Goal: Task Accomplishment & Management: Use online tool/utility

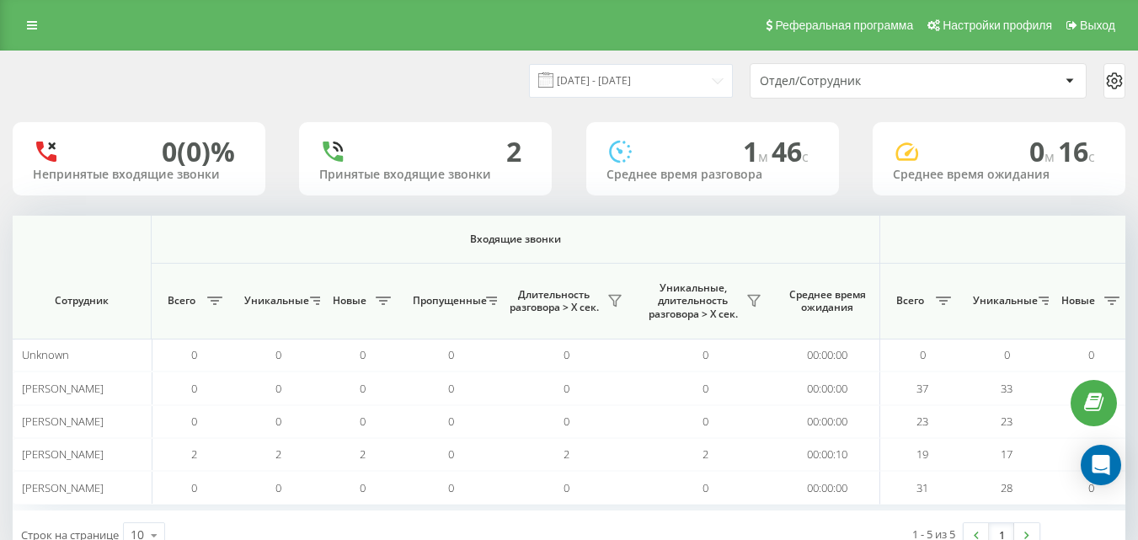
scroll to position [0, 1237]
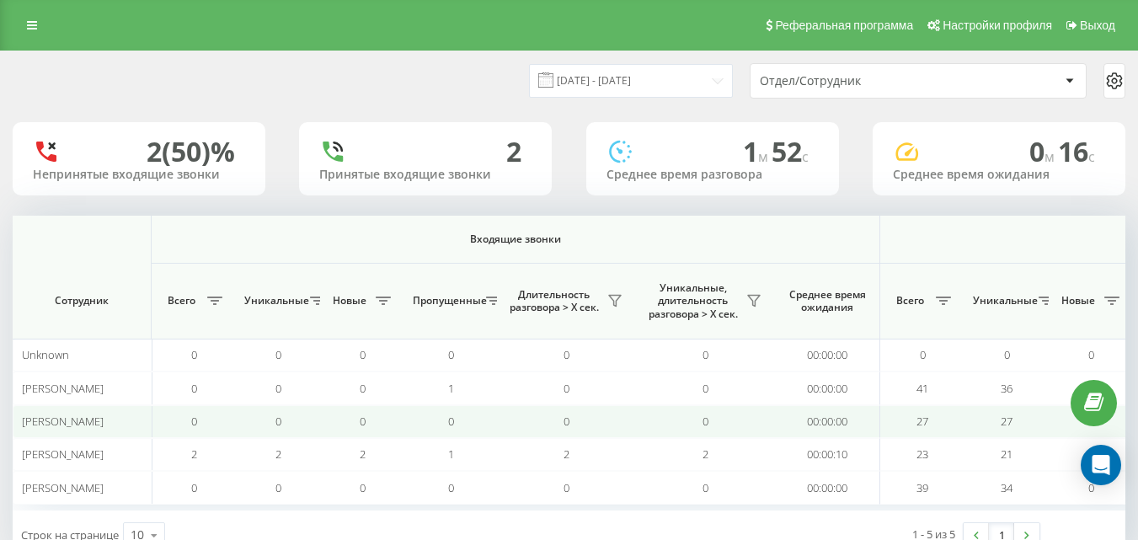
scroll to position [0, 1237]
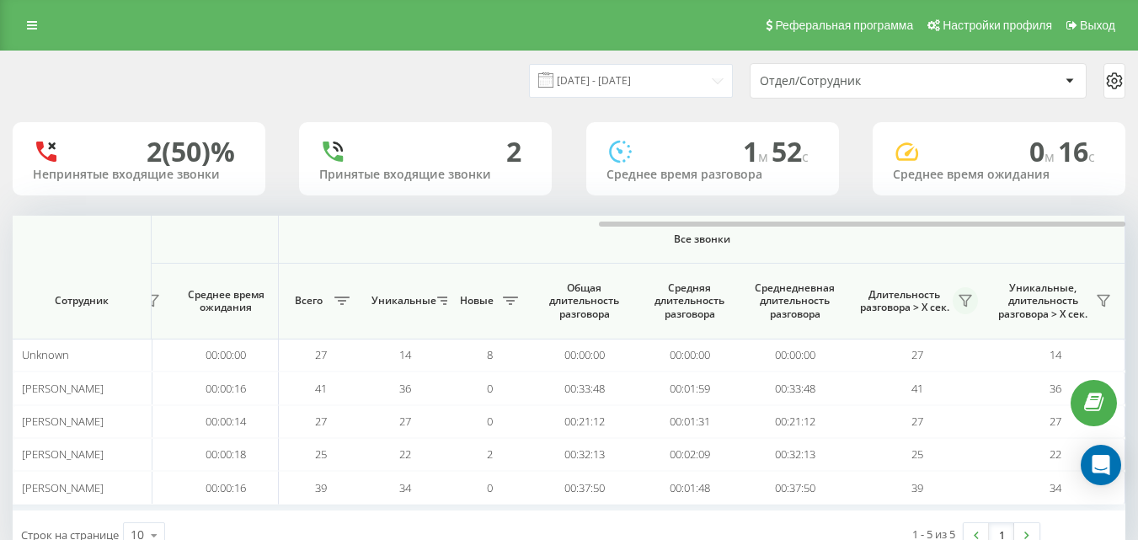
click at [960, 305] on icon at bounding box center [965, 300] width 13 height 13
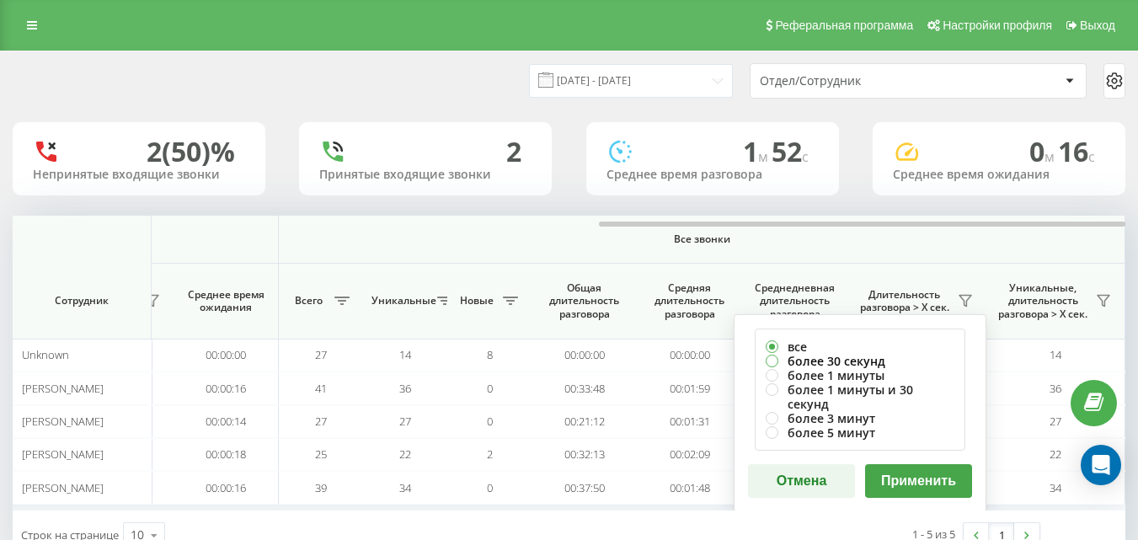
click at [890, 358] on label "более 30 секунд" at bounding box center [860, 361] width 189 height 14
radio input "true"
click at [897, 464] on button "Применить" at bounding box center [918, 481] width 107 height 34
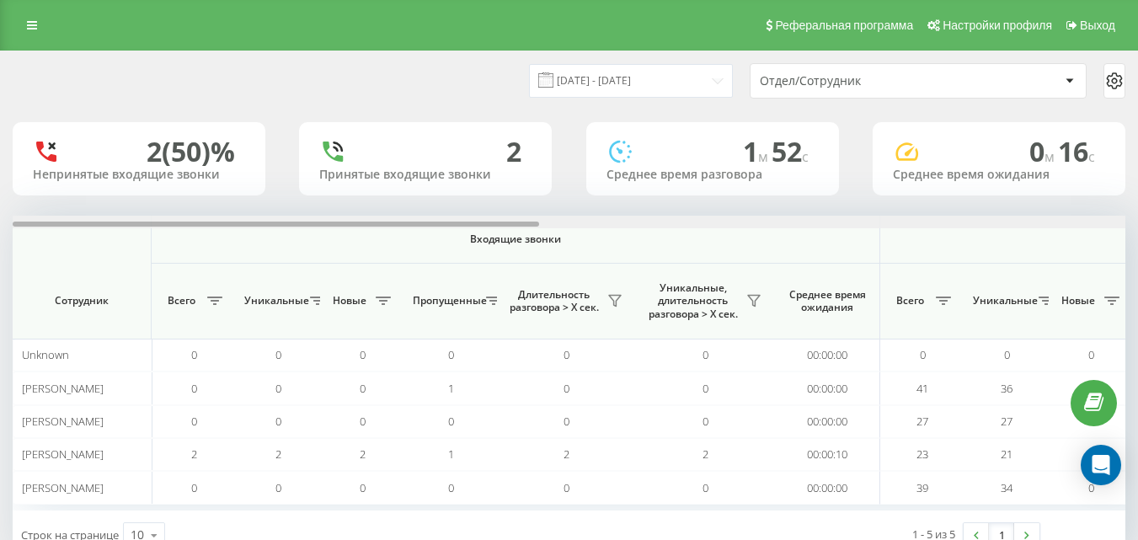
click at [1113, 217] on div at bounding box center [569, 222] width 1113 height 13
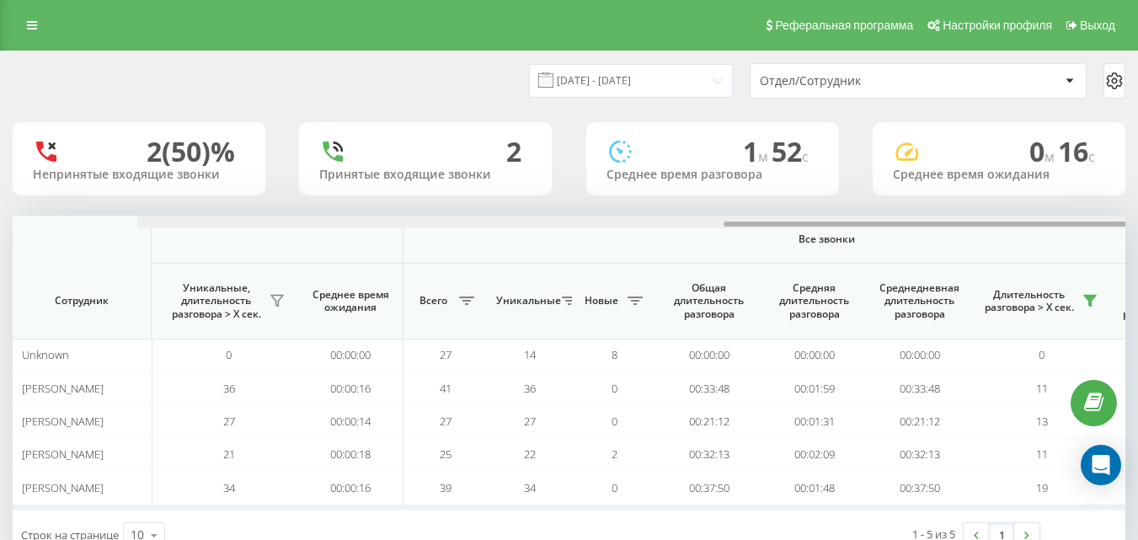
click at [1113, 217] on div at bounding box center [693, 222] width 1113 height 13
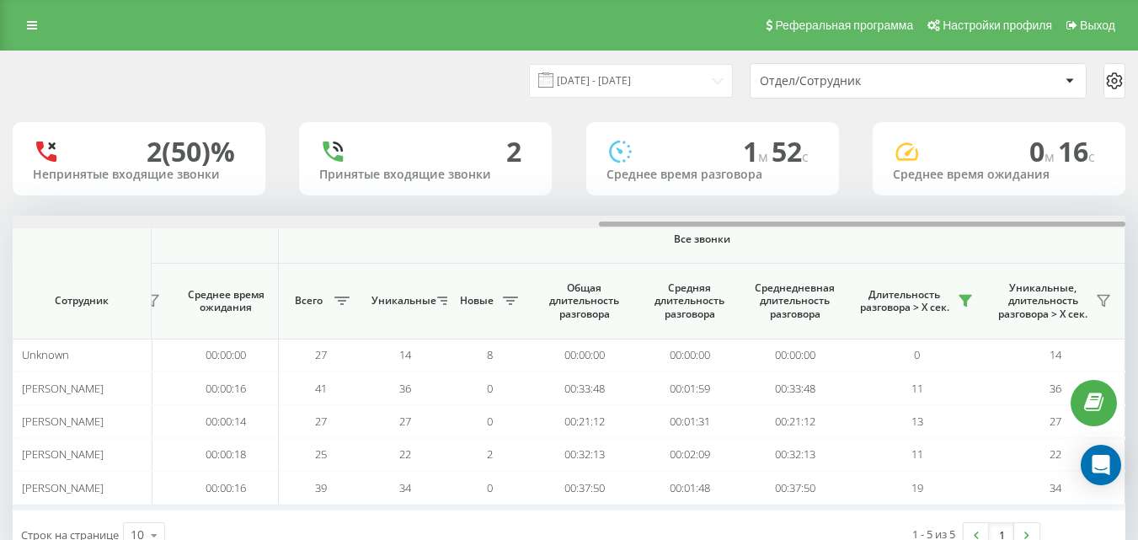
drag, startPoint x: 591, startPoint y: 225, endPoint x: 1150, endPoint y: 227, distance: 558.5
click at [1137, 227] on html "e-r-a.kz Проекты e-r-a.kz Дашборд Центр обращений Аналитика Ваши отчеты Отчет м…" at bounding box center [569, 270] width 1138 height 540
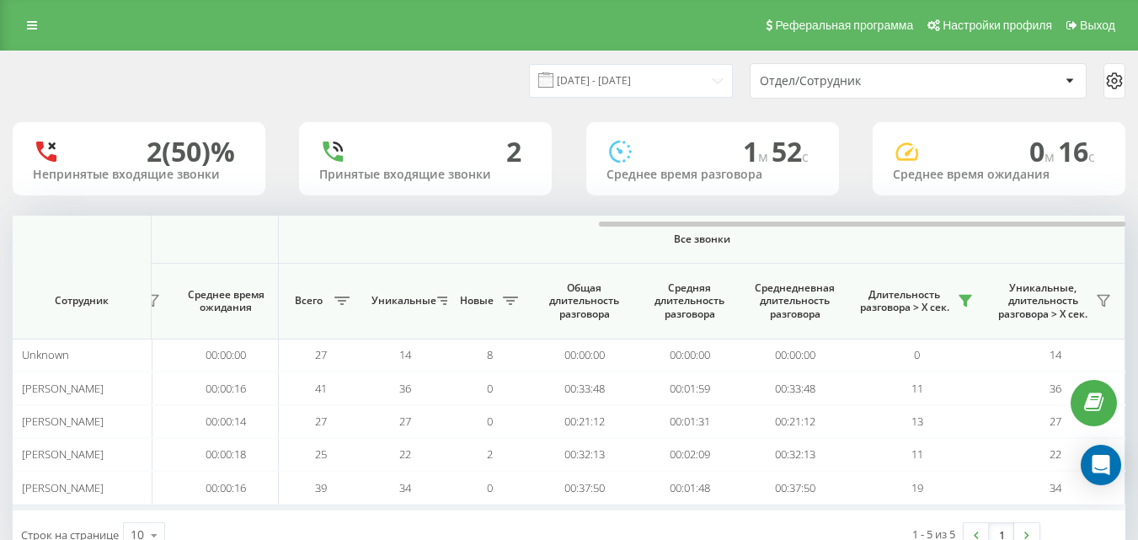
drag, startPoint x: 1025, startPoint y: 237, endPoint x: 1031, endPoint y: 247, distance: 11.7
click at [1024, 237] on span "Все звонки" at bounding box center [702, 239] width 746 height 13
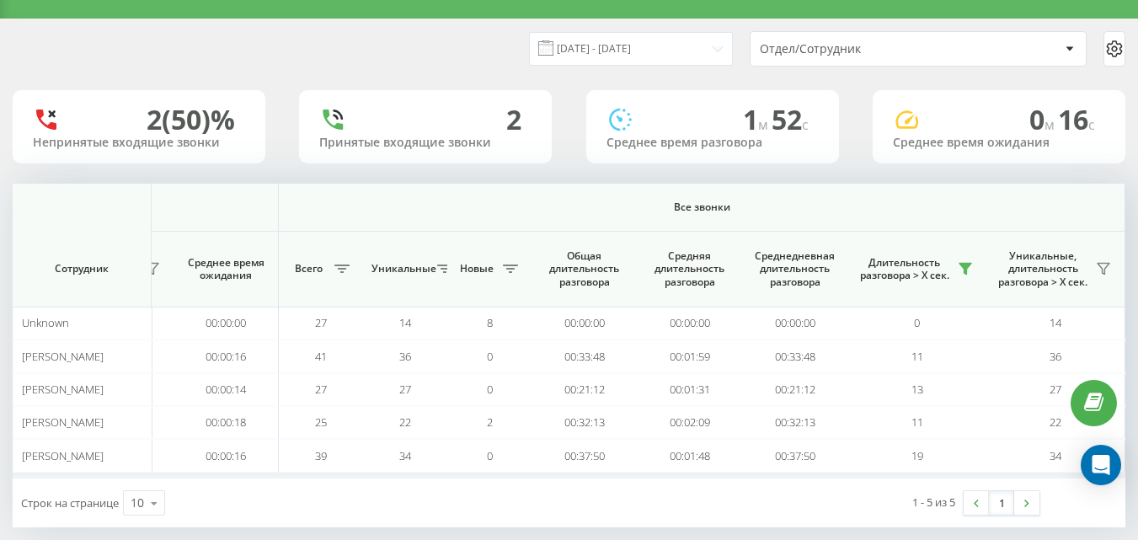
scroll to position [53, 0]
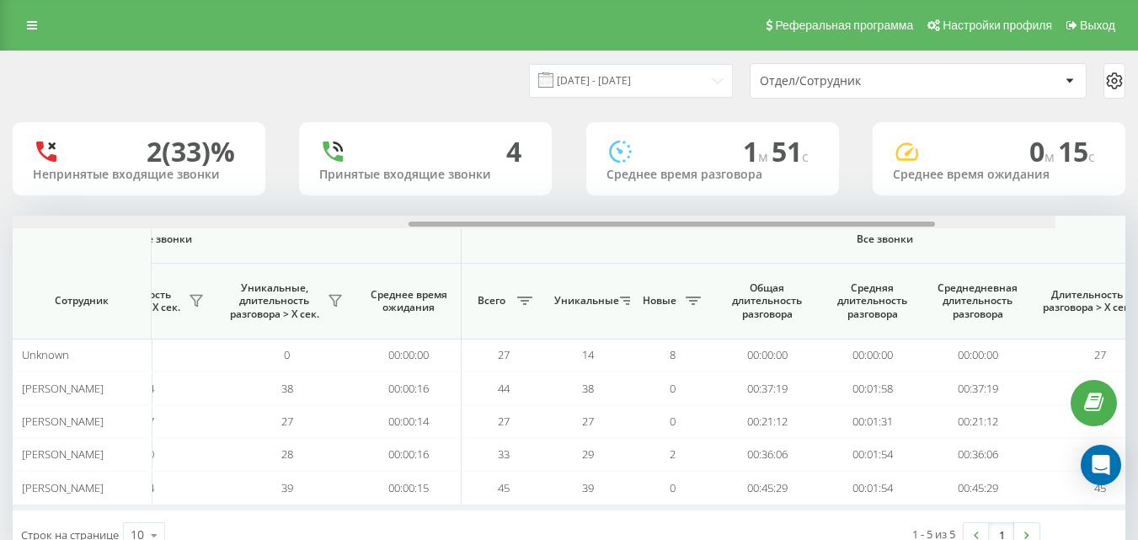
scroll to position [0, 1237]
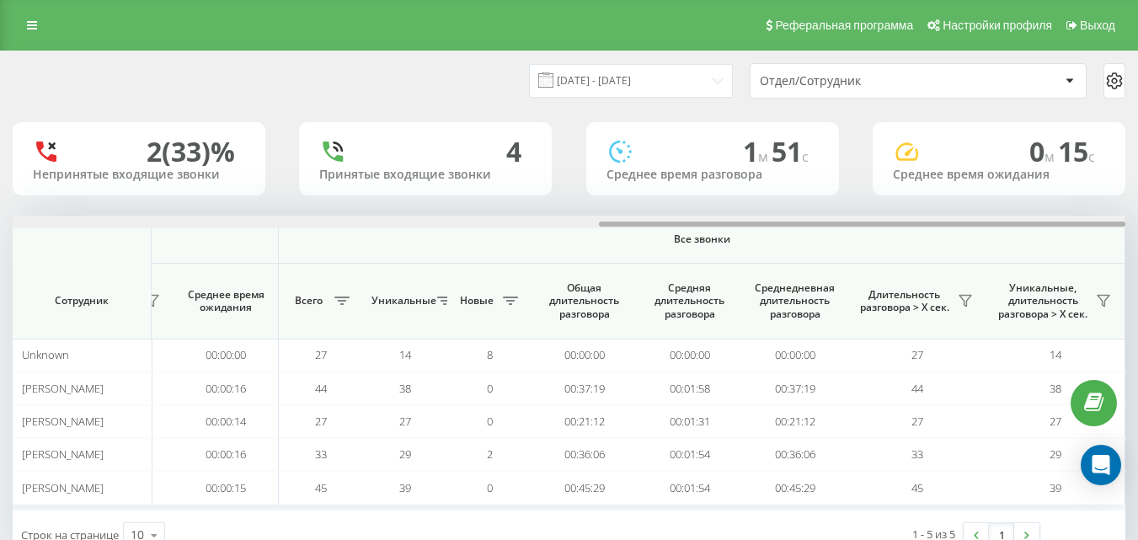
drag, startPoint x: 357, startPoint y: 224, endPoint x: 1082, endPoint y: 291, distance: 728.4
click at [1131, 253] on div "[DATE] - [DATE] Отдел/Сотрудник 2 (33)% Непринятые входящие звонки 4 Принятые в…" at bounding box center [569, 322] width 1138 height 543
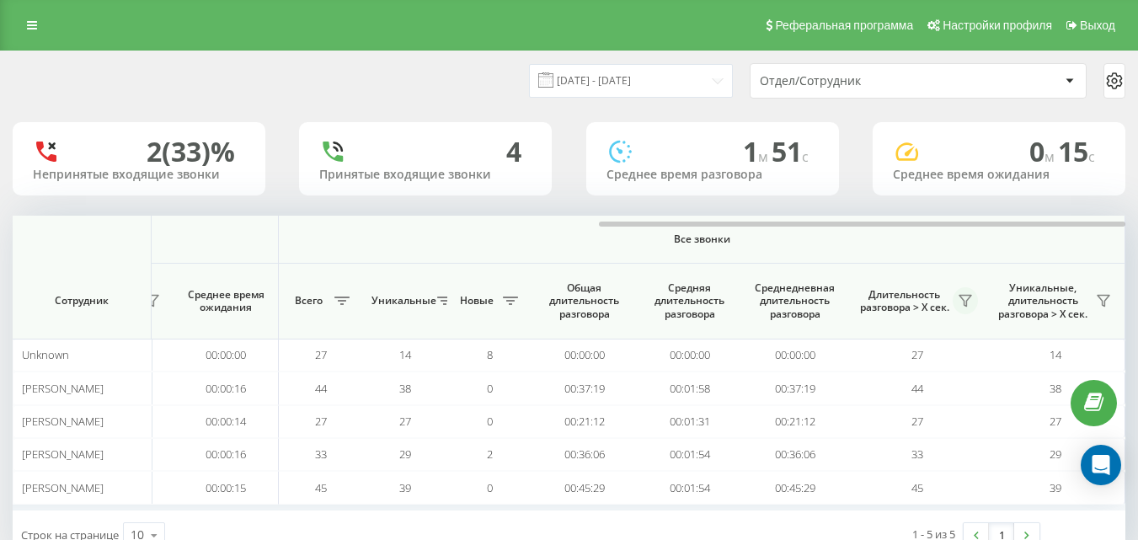
click at [966, 306] on icon at bounding box center [965, 301] width 12 height 11
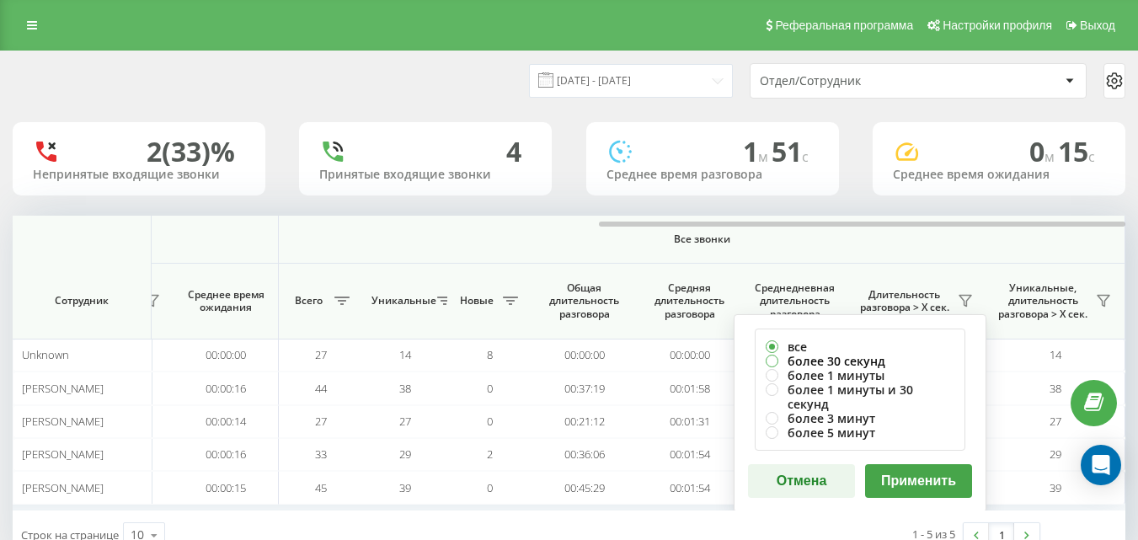
click at [766, 361] on label "более 30 секунд" at bounding box center [860, 361] width 189 height 14
radio input "true"
click at [954, 464] on button "Применить" at bounding box center [918, 481] width 107 height 34
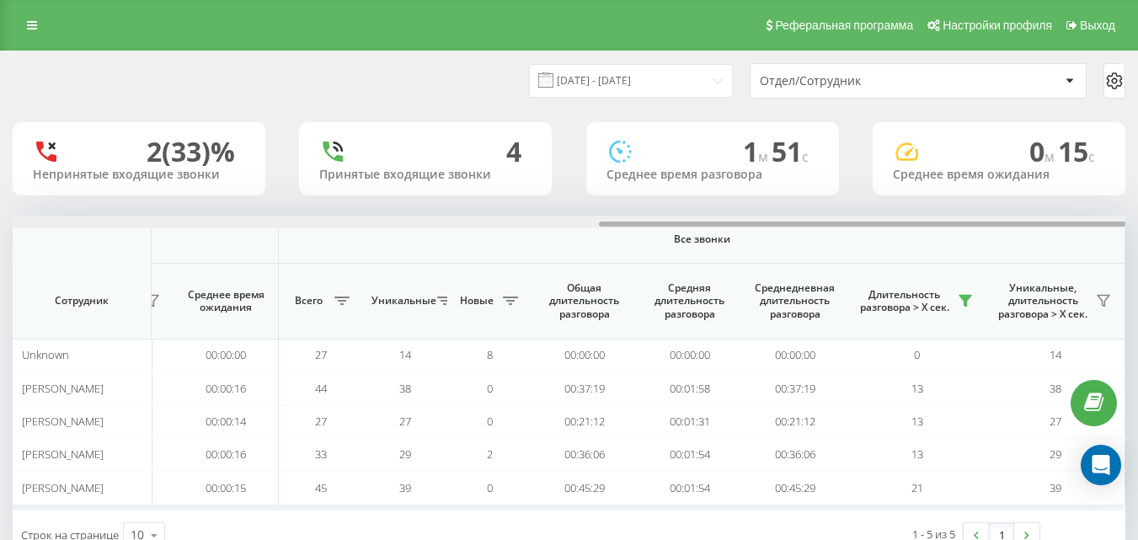
click at [1056, 220] on div at bounding box center [569, 222] width 1113 height 13
click at [1059, 220] on div at bounding box center [569, 222] width 1113 height 13
